Goal: Find specific page/section: Find specific page/section

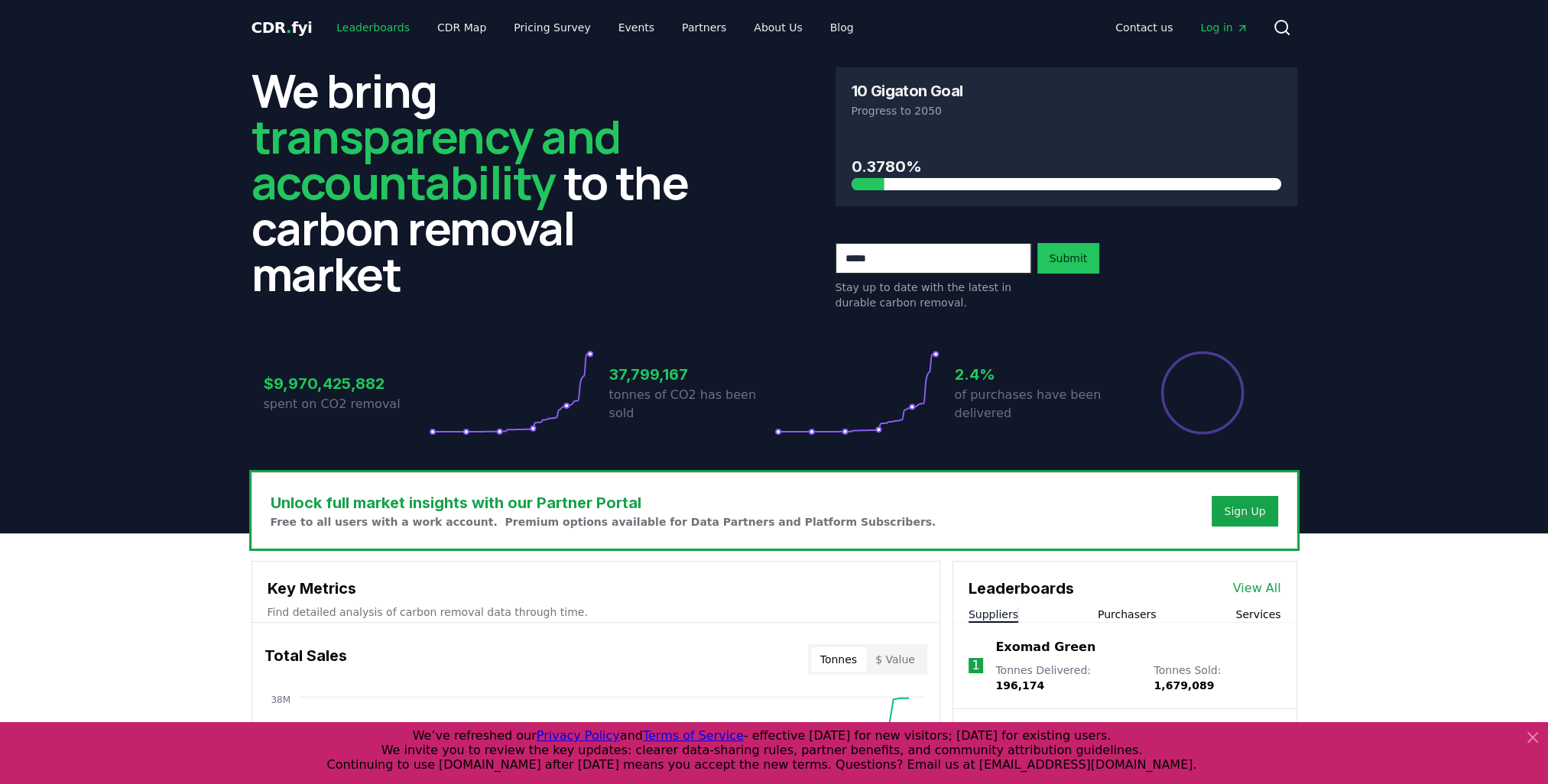
click at [392, 31] on link "Leaderboards" at bounding box center [373, 27] width 98 height 27
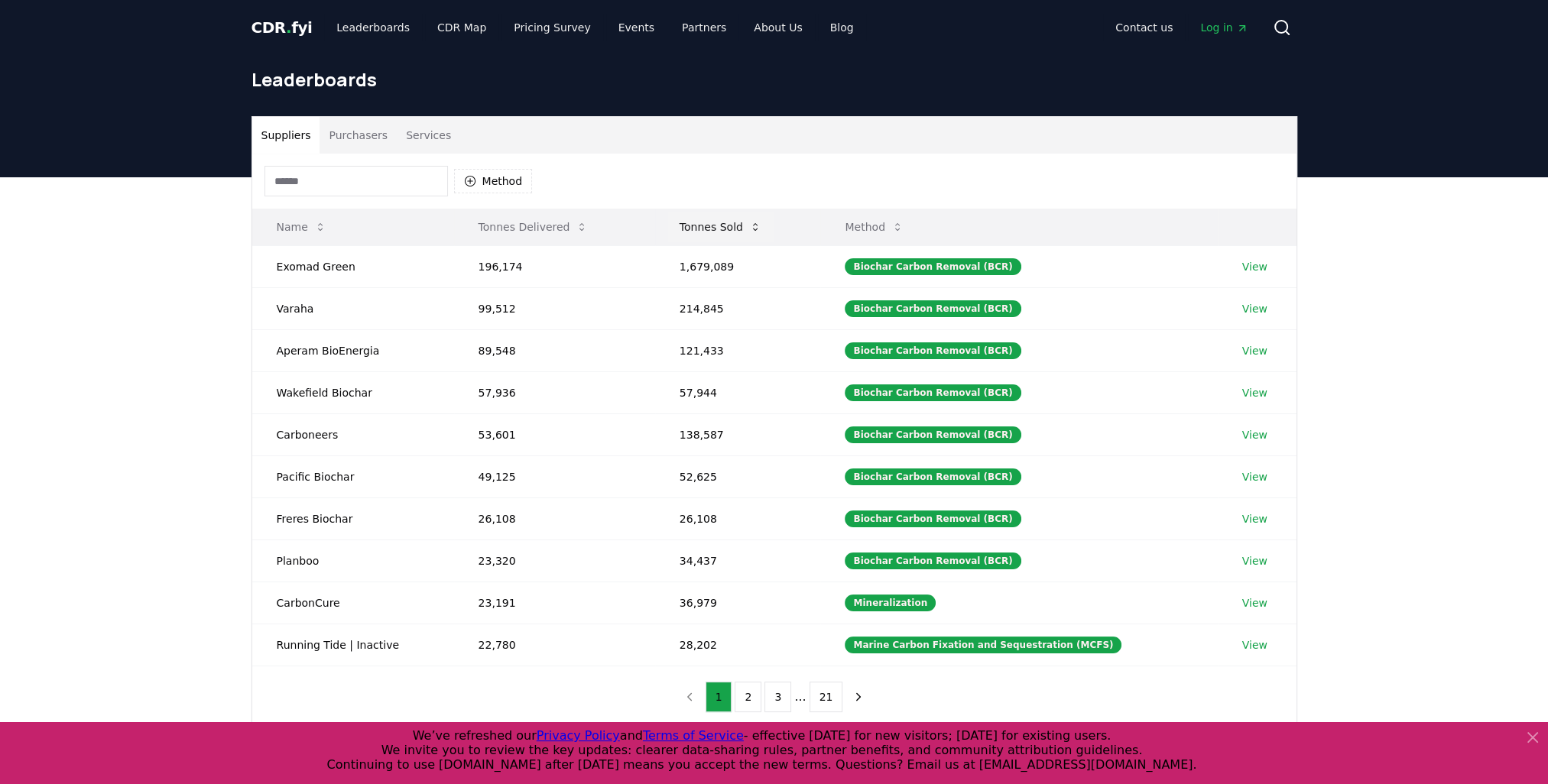
click at [739, 225] on button "Tonnes Sold" at bounding box center [720, 227] width 106 height 31
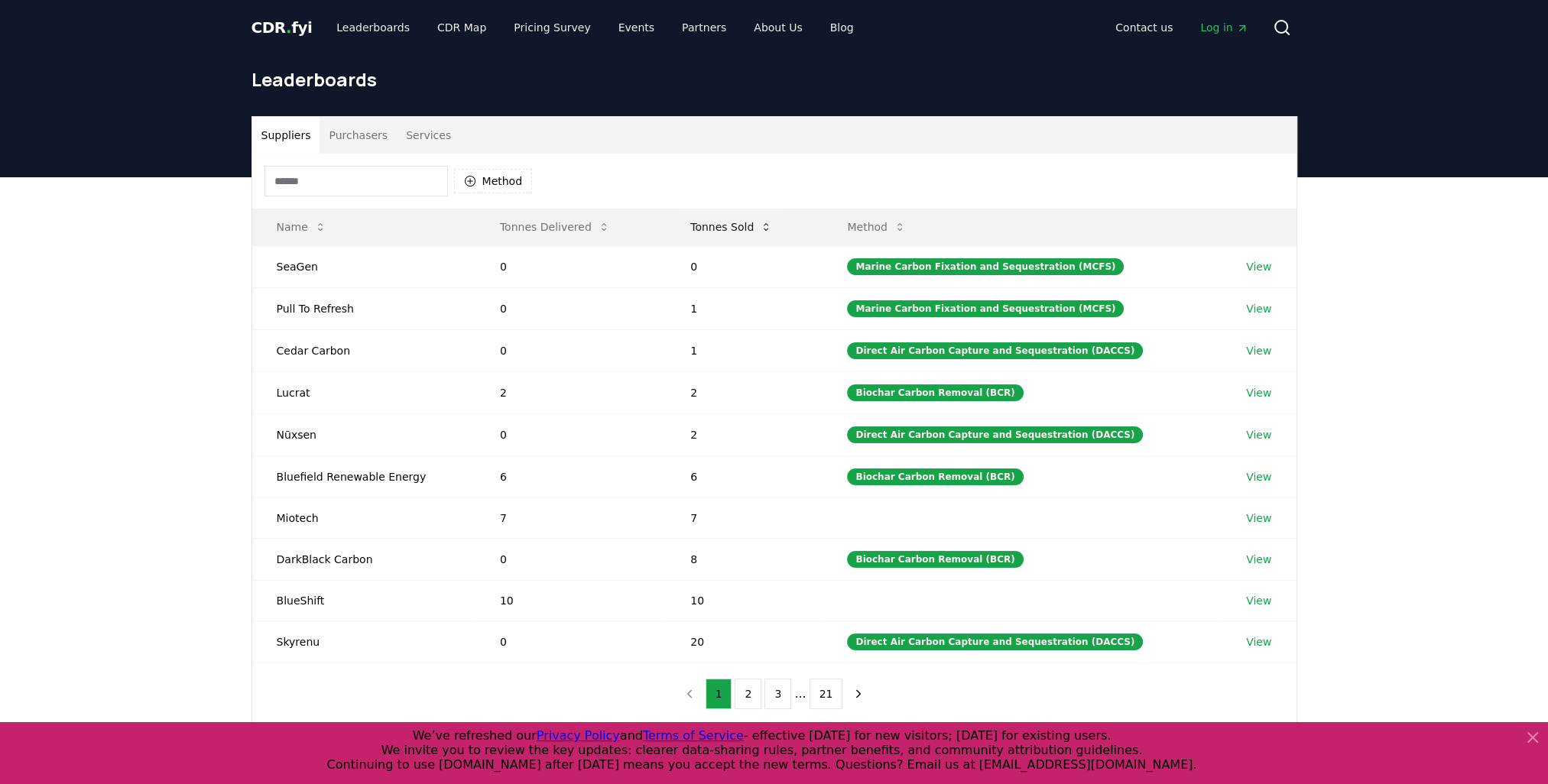
click at [707, 225] on button "Tonnes Sold" at bounding box center [731, 227] width 106 height 31
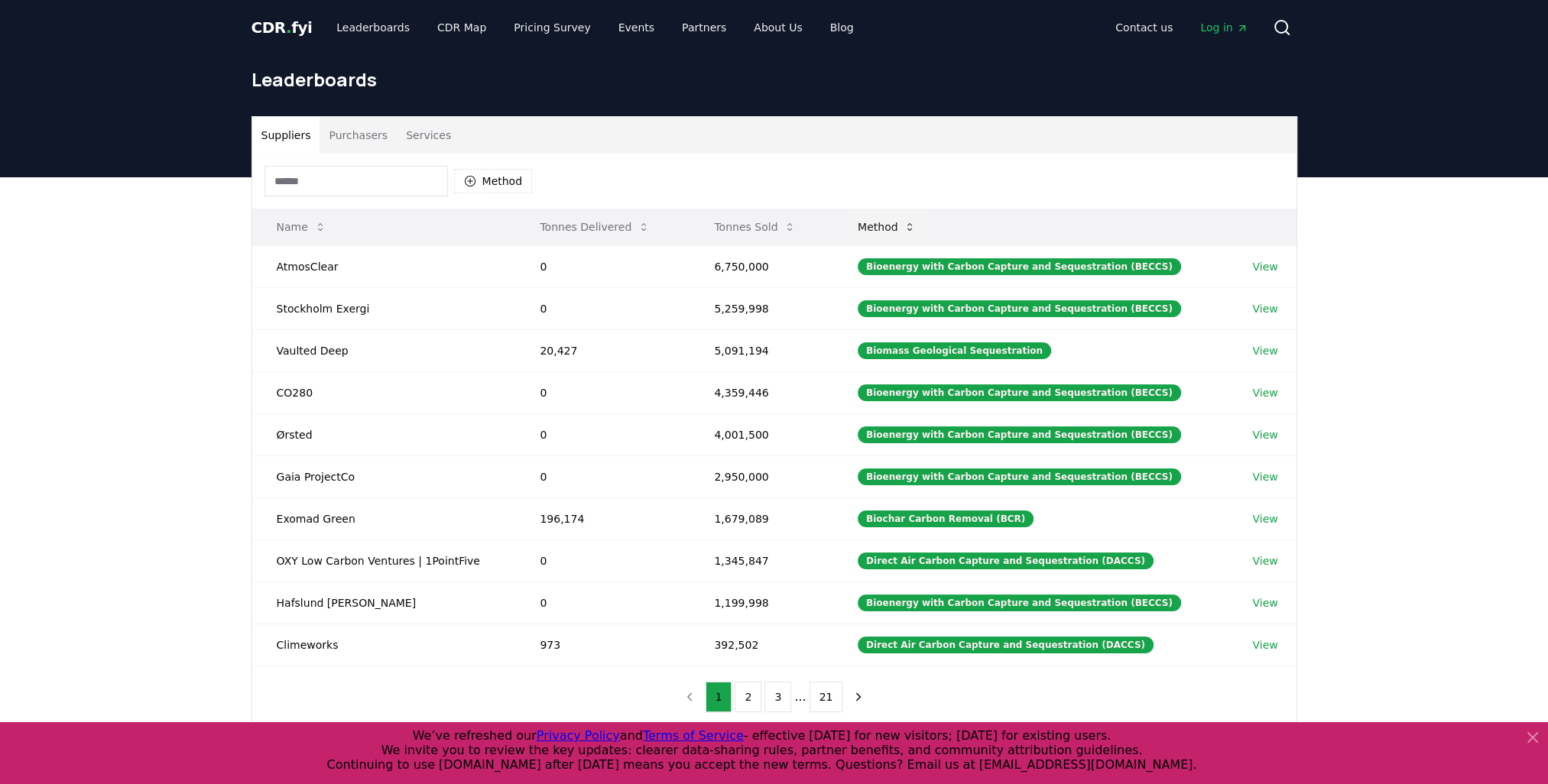
click at [915, 223] on icon at bounding box center [910, 227] width 12 height 12
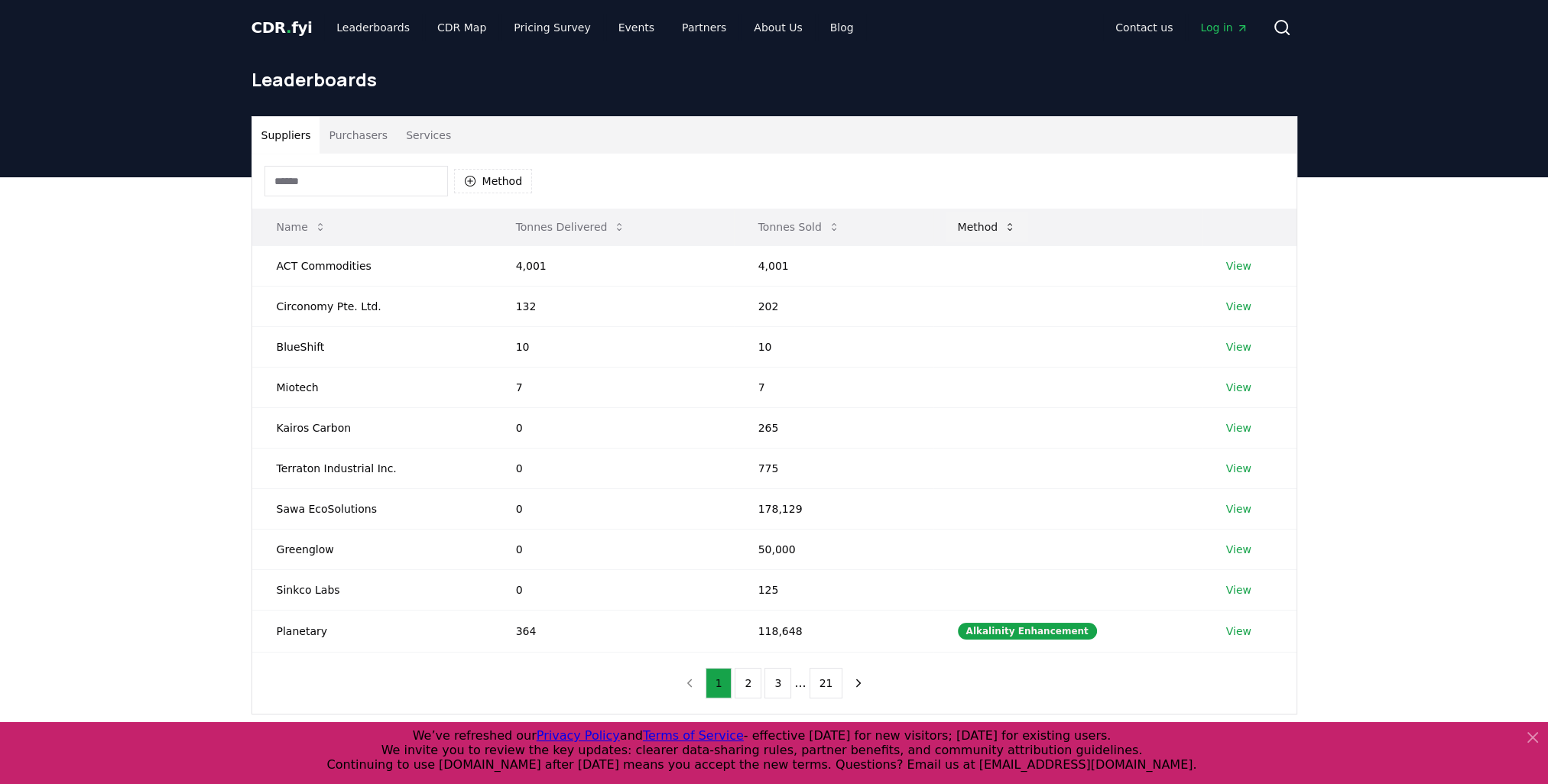
click at [988, 220] on button "Method" at bounding box center [987, 227] width 83 height 31
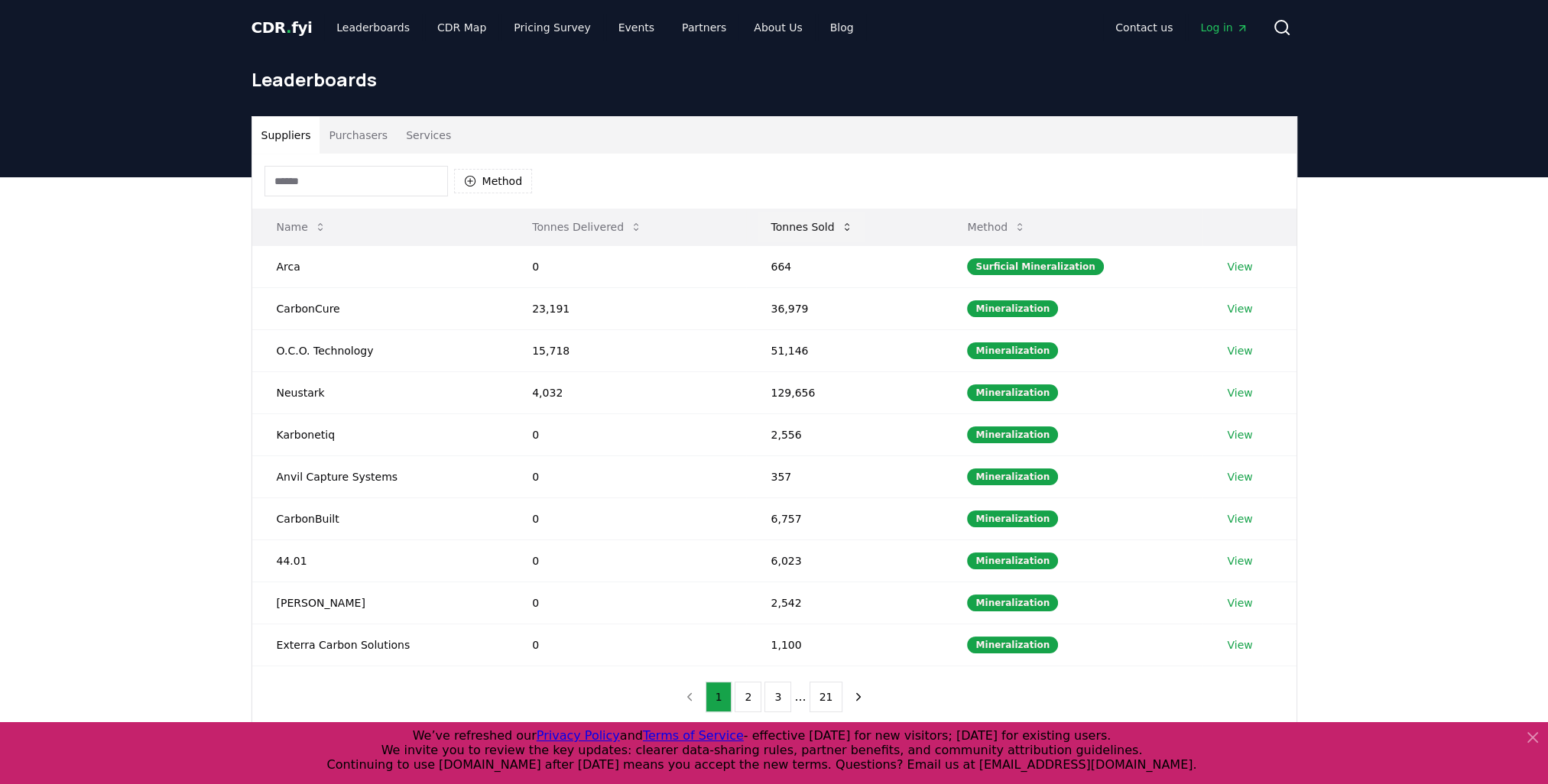
click at [823, 228] on button "Tonnes Sold" at bounding box center [811, 227] width 106 height 31
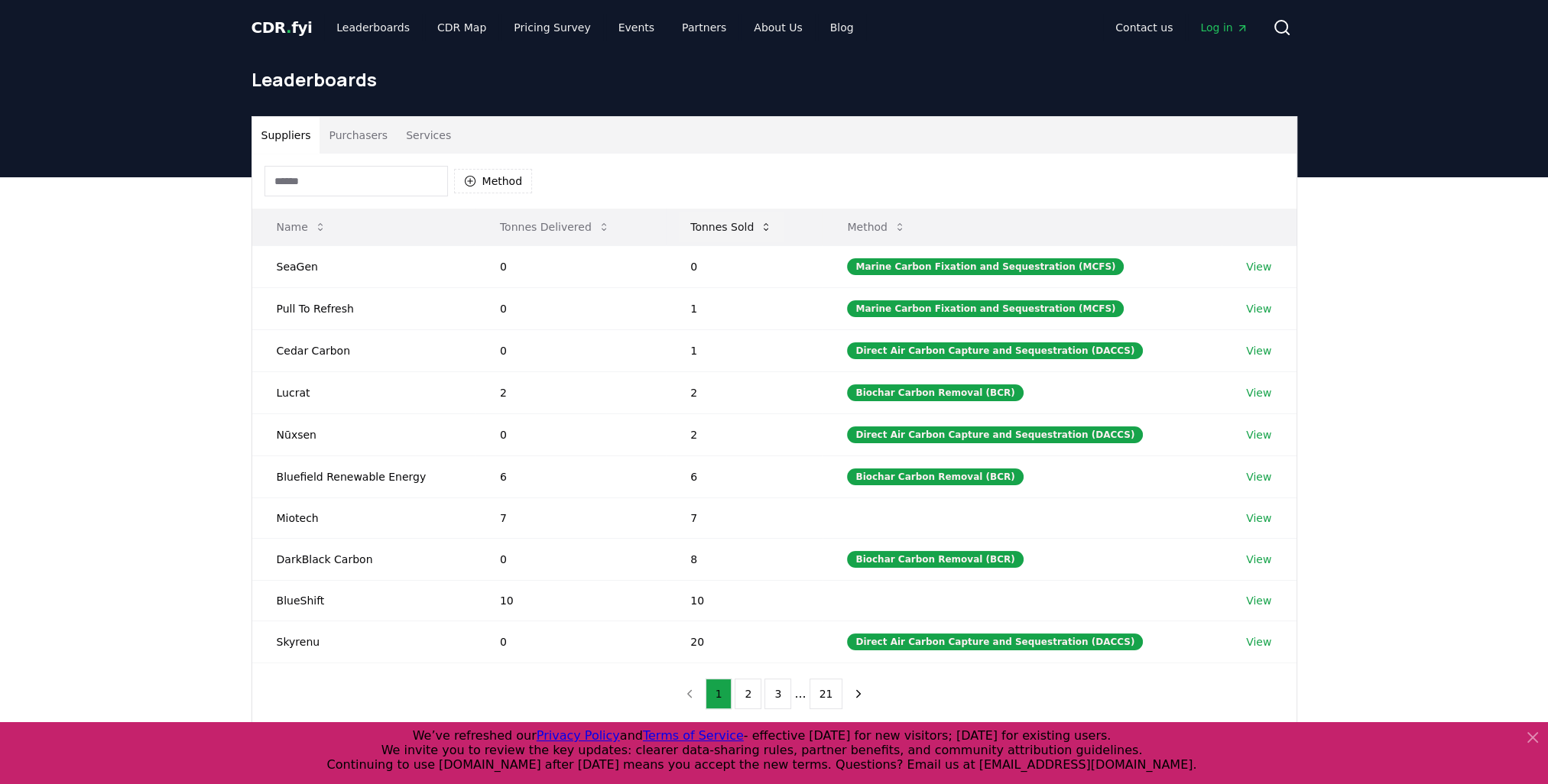
click at [769, 228] on icon at bounding box center [765, 227] width 12 height 12
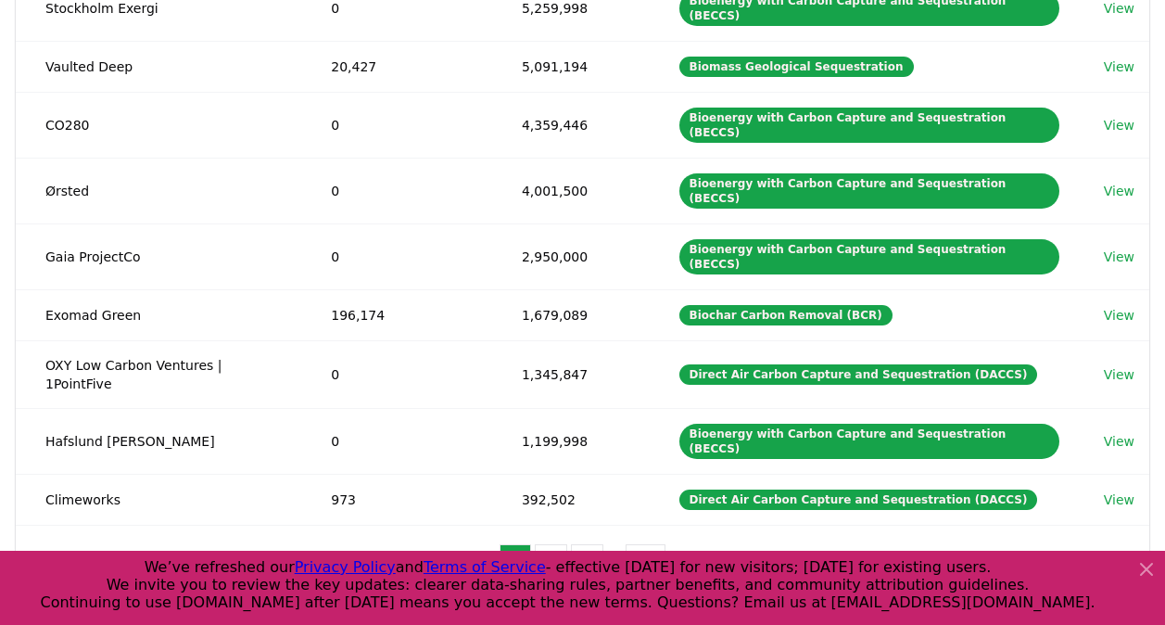
scroll to position [371, 0]
